Goal: Check status: Check status

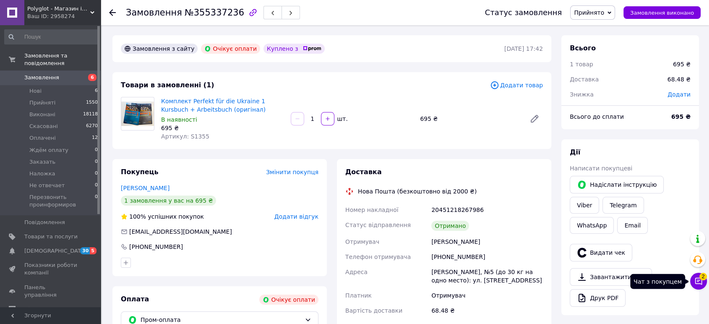
click at [701, 283] on icon at bounding box center [698, 281] width 7 height 7
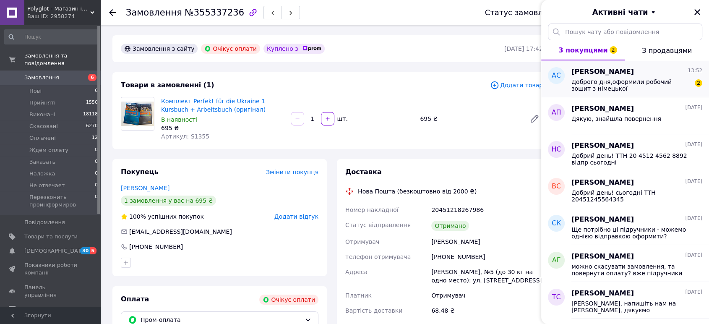
click at [632, 85] on span "Доброго дня,оформили робочий зошит з німецької мови,підскажіть,коли ви зможете …" at bounding box center [630, 84] width 119 height 13
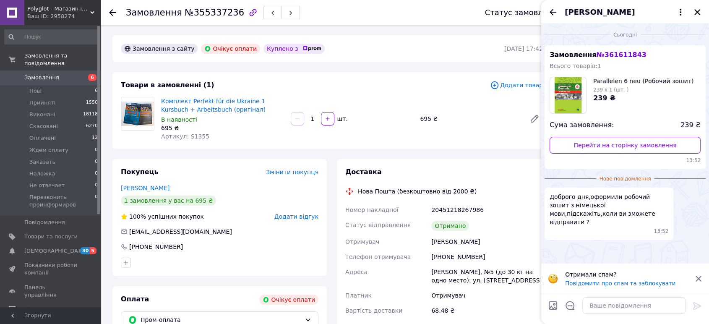
click at [620, 54] on span "№ 361611843" at bounding box center [621, 55] width 50 height 8
copy span "361611843"
click at [609, 304] on textarea at bounding box center [633, 305] width 103 height 17
paste textarea "20451247137973"
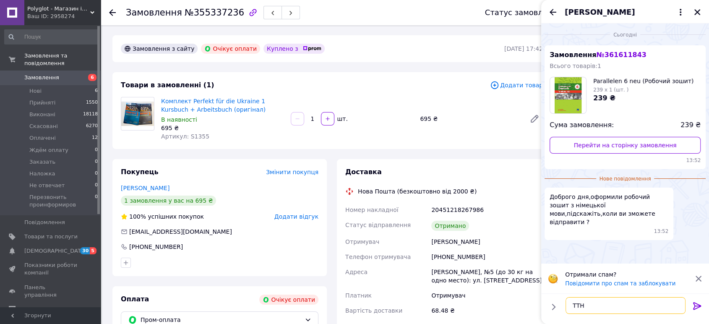
type textarea "ТТН 20451247137973"
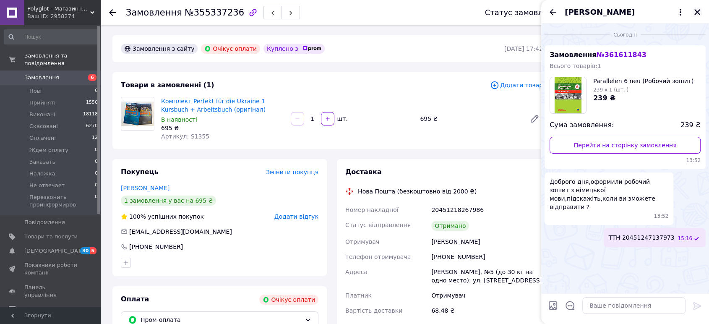
click at [698, 15] on icon "Закрити" at bounding box center [697, 12] width 8 height 8
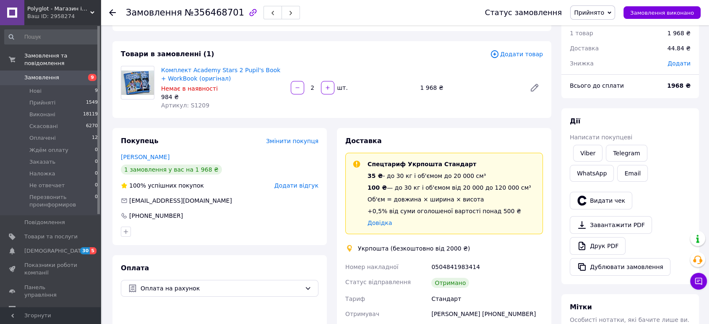
scroll to position [93, 0]
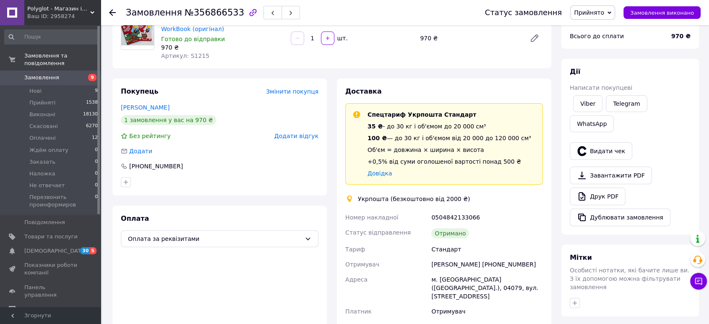
scroll to position [93, 0]
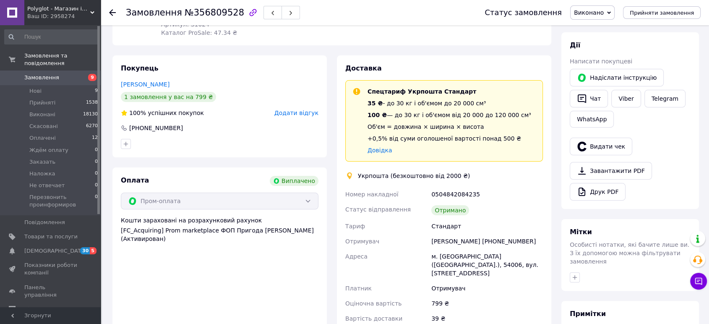
scroll to position [140, 0]
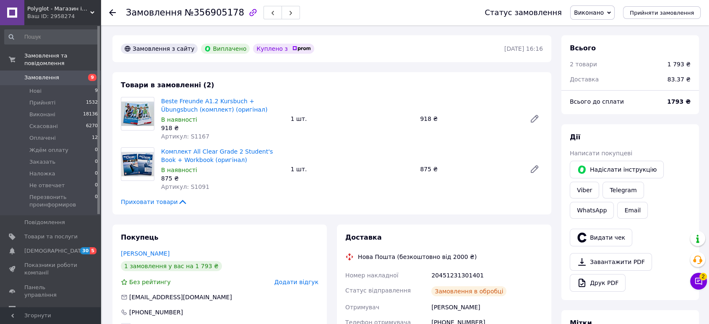
scroll to position [49, 0]
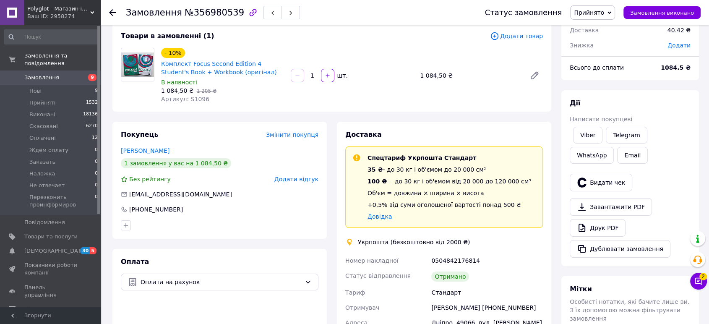
scroll to position [140, 0]
